Goal: Task Accomplishment & Management: Use online tool/utility

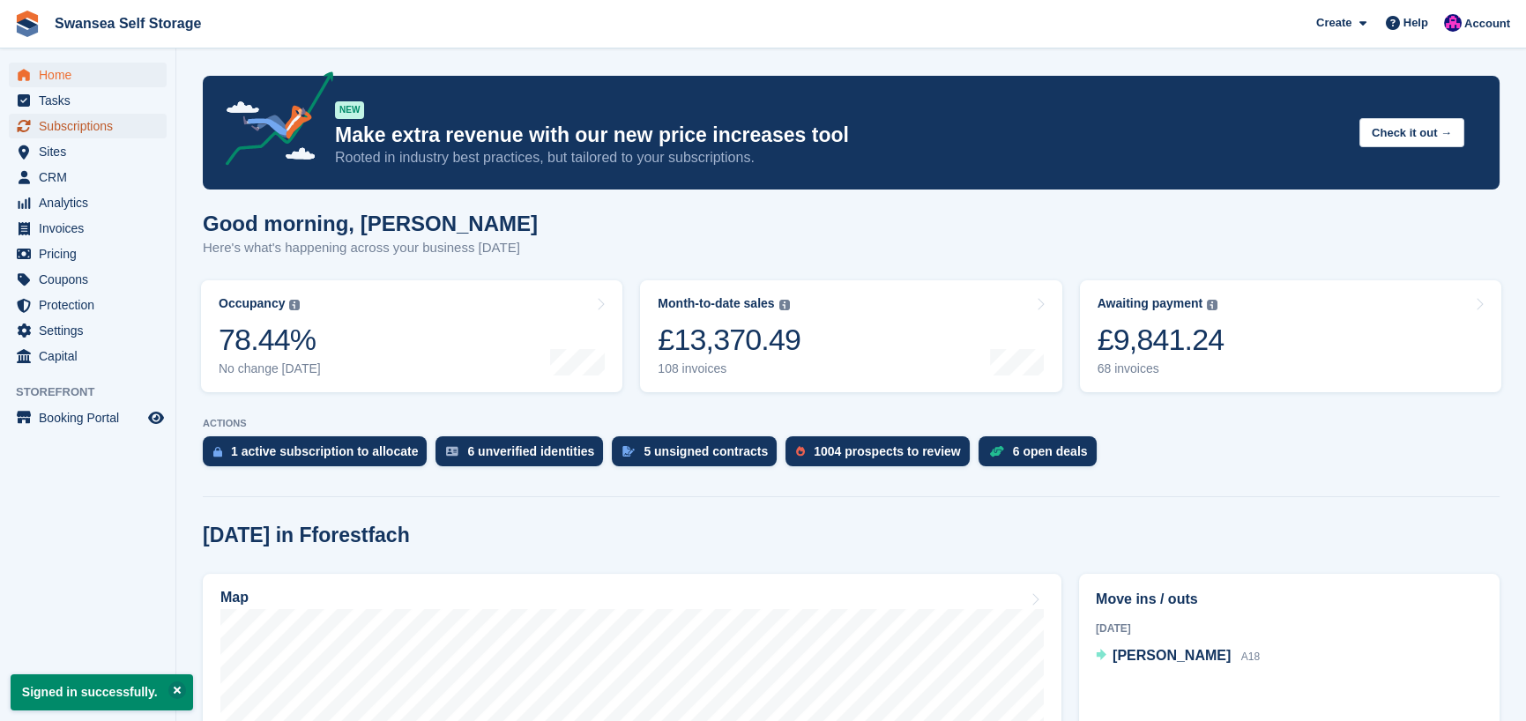
click at [93, 129] on span "Subscriptions" at bounding box center [92, 126] width 106 height 25
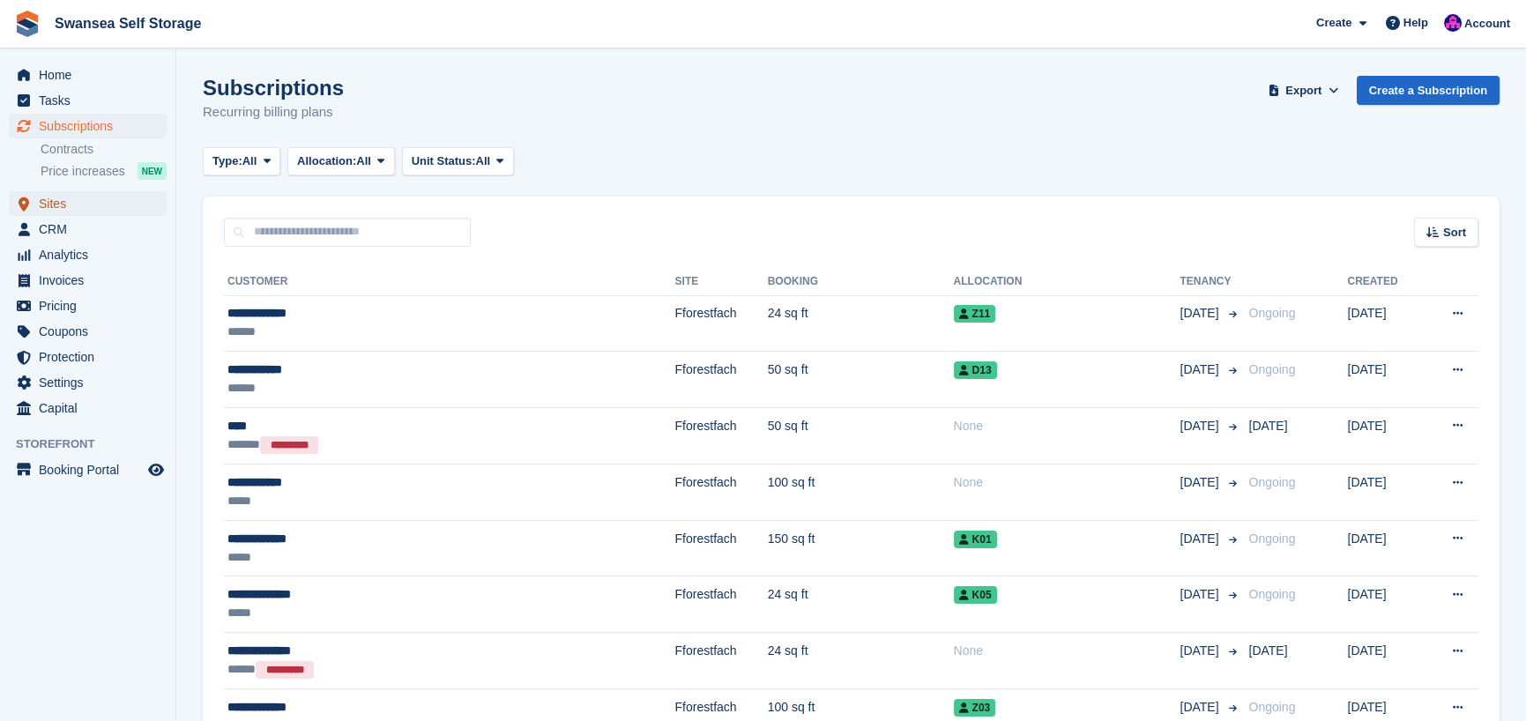
click at [78, 209] on span "Sites" at bounding box center [92, 203] width 106 height 25
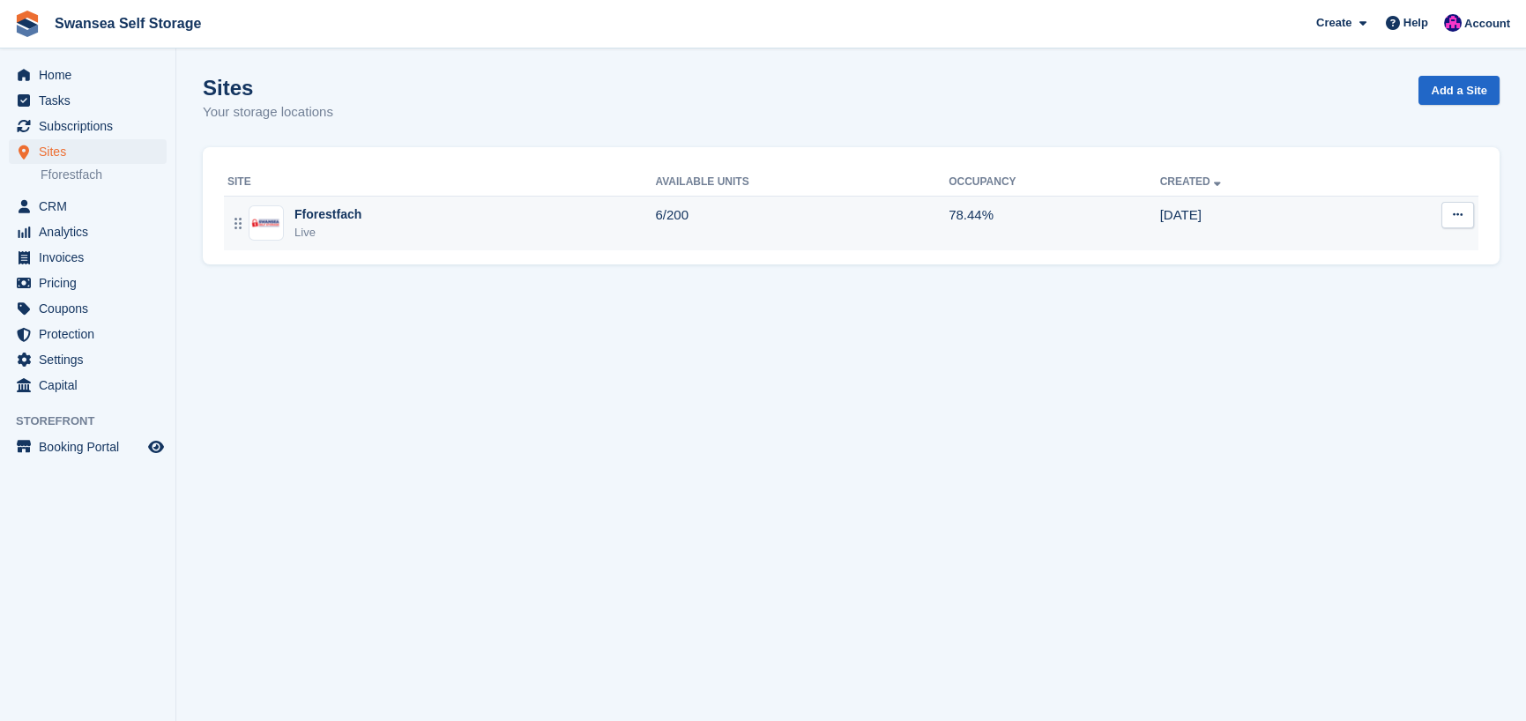
drag, startPoint x: 311, startPoint y: 226, endPoint x: 323, endPoint y: 234, distance: 14.5
click at [311, 226] on div "Live" at bounding box center [327, 233] width 67 height 18
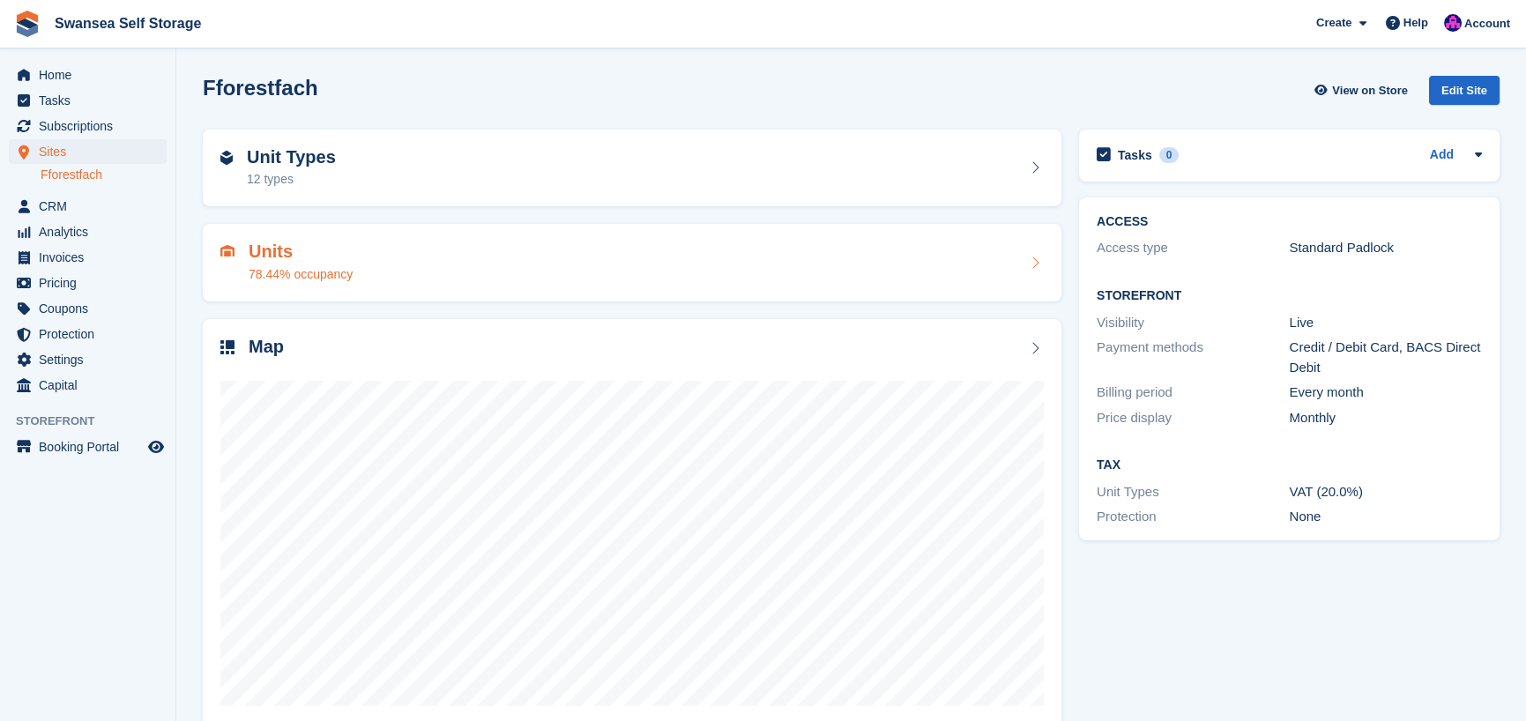
click at [308, 256] on h2 "Units" at bounding box center [301, 252] width 104 height 20
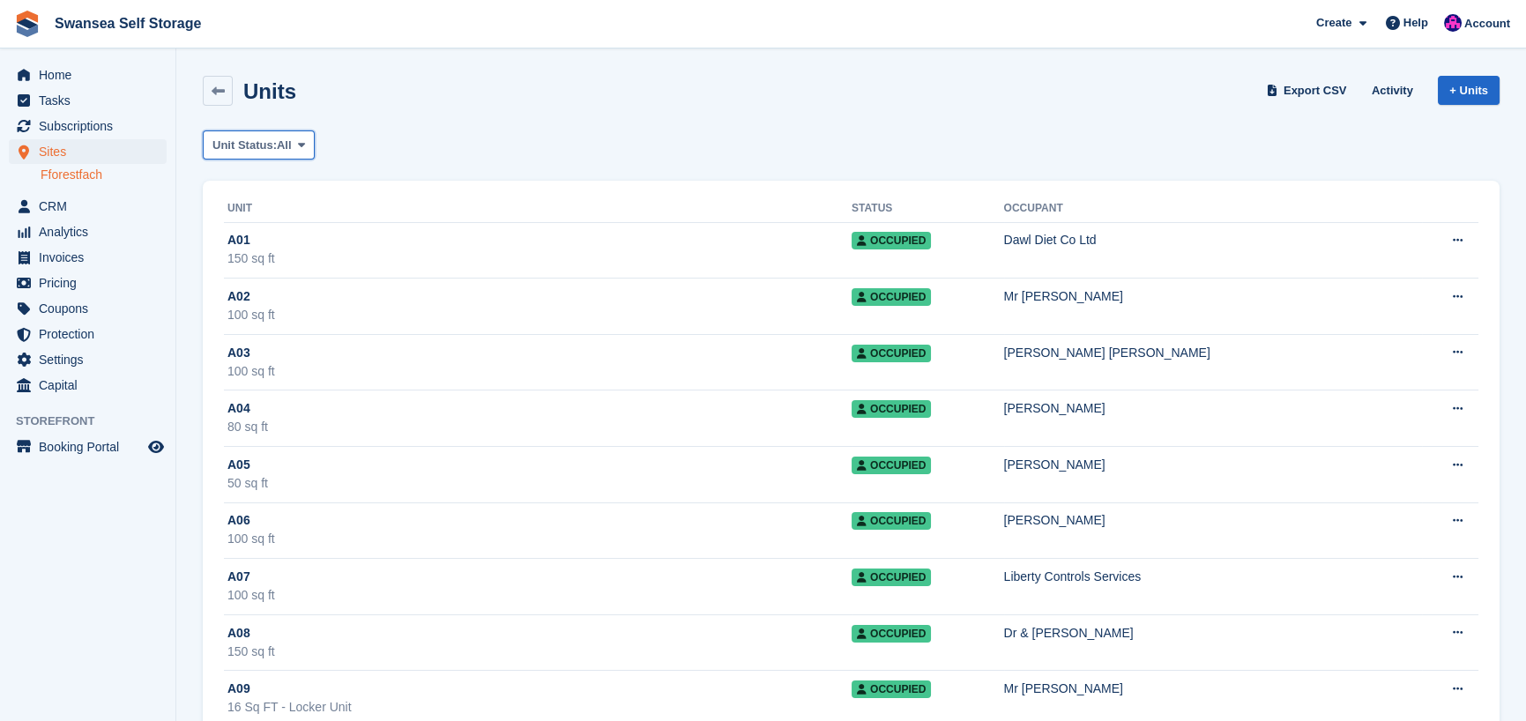
click at [256, 144] on span "Unit Status:" at bounding box center [244, 146] width 64 height 18
click at [321, 220] on link "Available" at bounding box center [287, 219] width 153 height 32
